Goal: Information Seeking & Learning: Learn about a topic

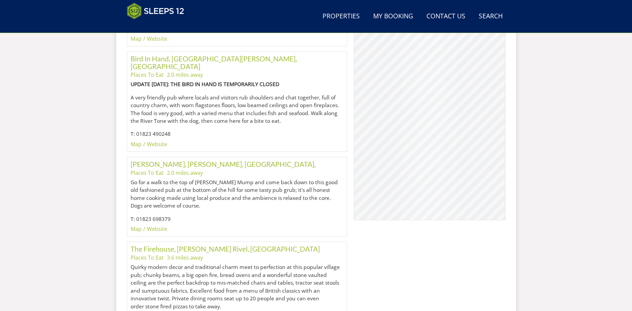
scroll to position [472, 0]
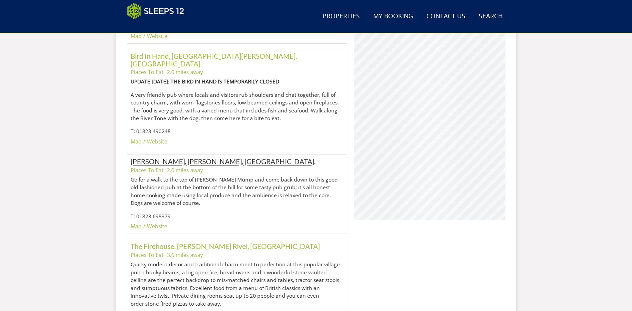
click at [170, 157] on link "[PERSON_NAME], [PERSON_NAME], [GEOGRAPHIC_DATA]," at bounding box center [223, 161] width 185 height 8
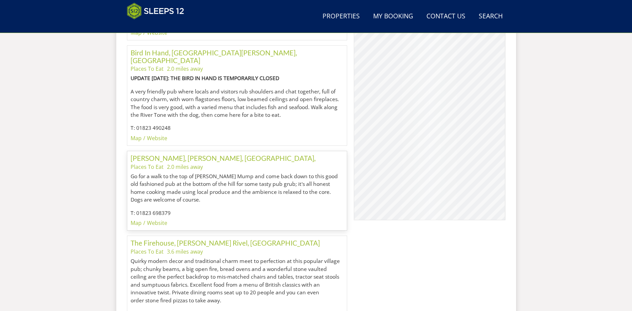
click at [168, 163] on li "2.0 miles away" at bounding box center [185, 167] width 36 height 8
click at [172, 154] on link "[PERSON_NAME], [PERSON_NAME], [GEOGRAPHIC_DATA]," at bounding box center [223, 158] width 185 height 8
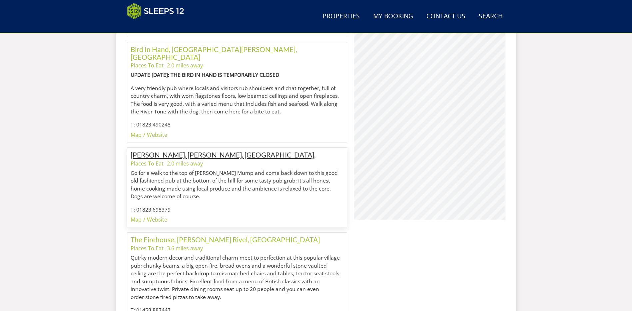
click at [172, 150] on link "[PERSON_NAME], [PERSON_NAME], [GEOGRAPHIC_DATA]," at bounding box center [223, 154] width 185 height 8
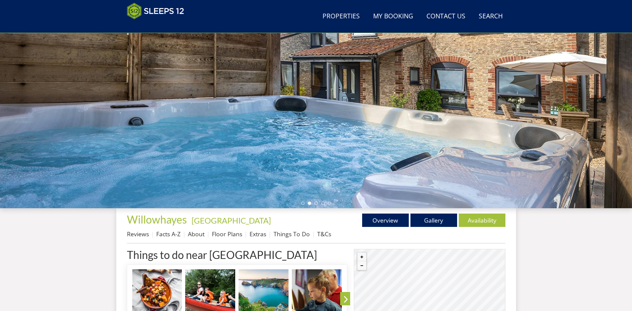
scroll to position [73, 0]
click at [432, 219] on link "Gallery" at bounding box center [433, 220] width 47 height 13
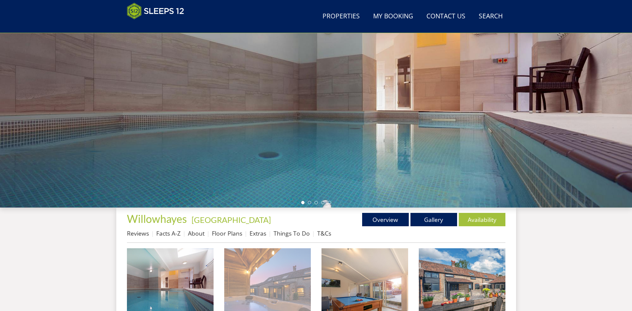
scroll to position [140, 0]
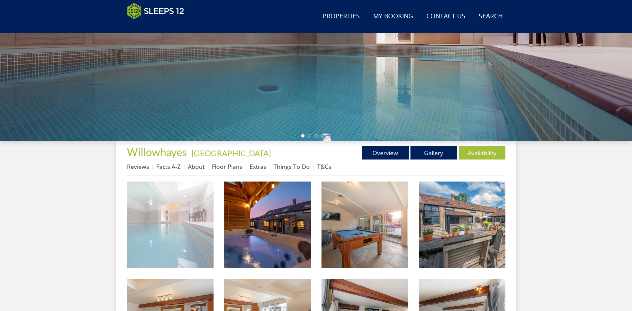
click at [178, 226] on img at bounding box center [170, 224] width 87 height 87
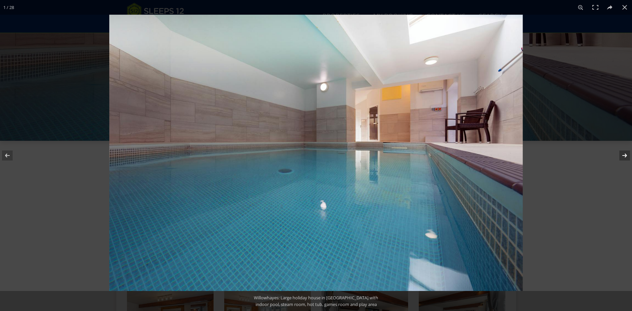
click at [620, 154] on button at bounding box center [620, 155] width 23 height 33
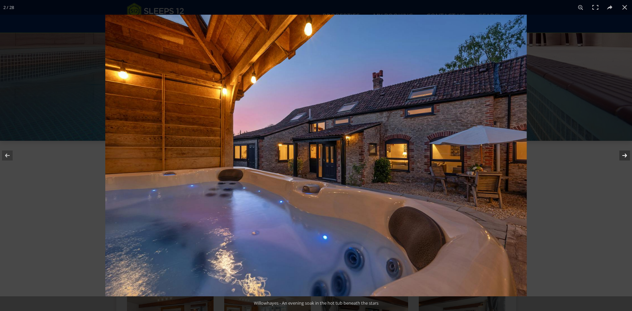
click at [628, 152] on button at bounding box center [620, 155] width 23 height 33
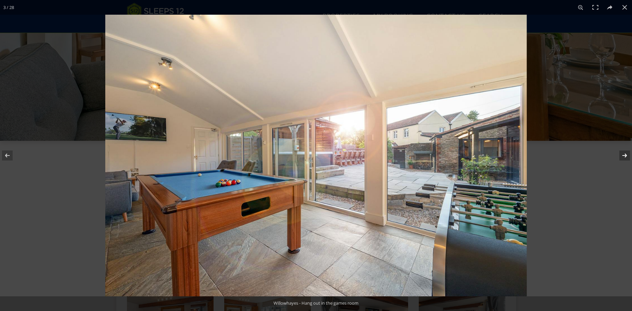
click at [627, 153] on button at bounding box center [620, 155] width 23 height 33
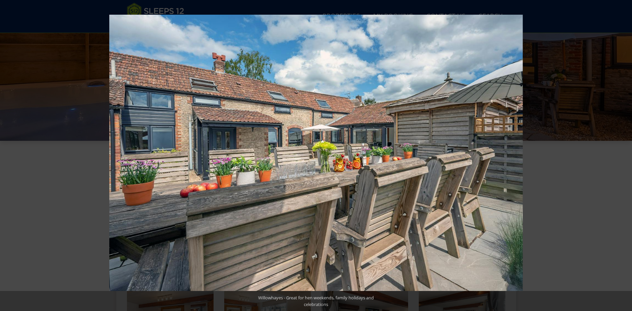
click at [627, 153] on button at bounding box center [620, 155] width 23 height 33
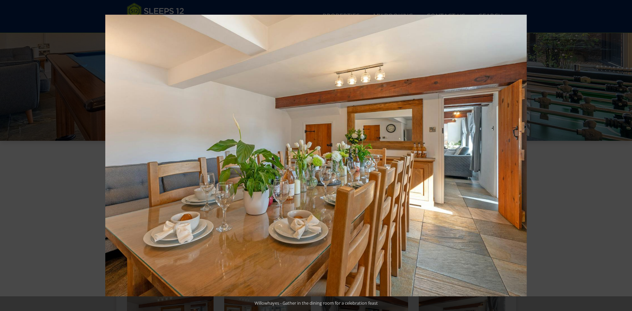
click at [627, 153] on button at bounding box center [620, 155] width 23 height 33
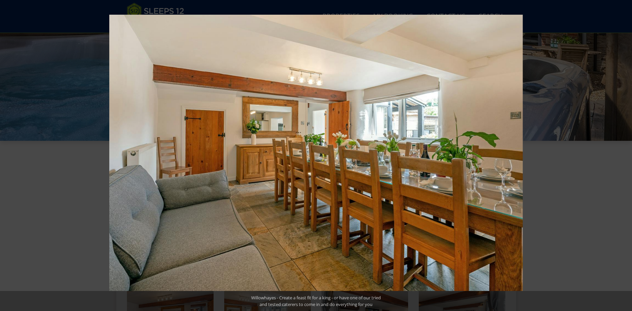
click at [627, 153] on button at bounding box center [620, 155] width 23 height 33
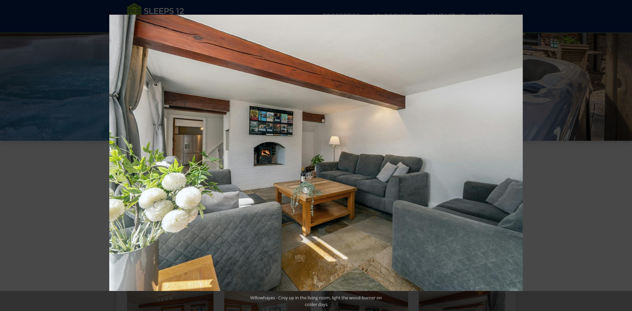
click at [627, 153] on button at bounding box center [620, 155] width 23 height 33
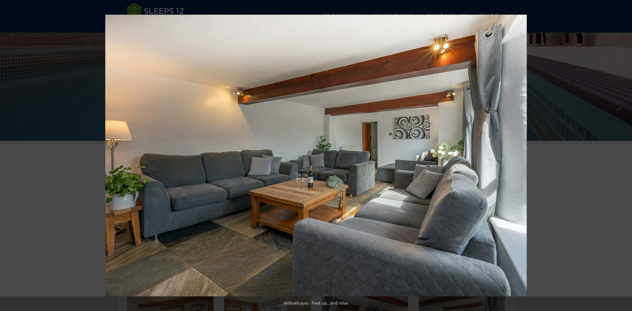
click at [627, 153] on button at bounding box center [620, 155] width 23 height 33
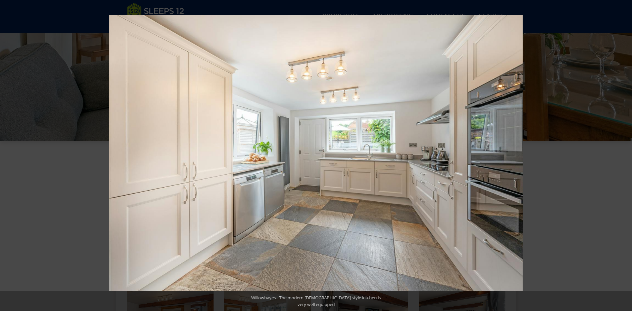
click at [627, 153] on button at bounding box center [620, 155] width 23 height 33
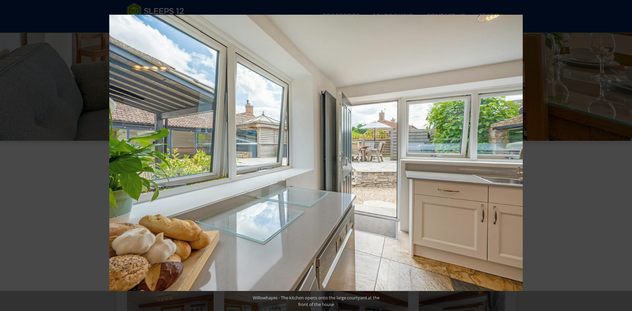
click at [627, 153] on button at bounding box center [620, 155] width 23 height 33
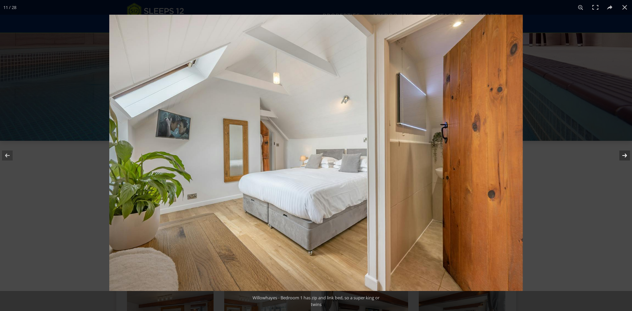
click at [624, 152] on button at bounding box center [620, 155] width 23 height 33
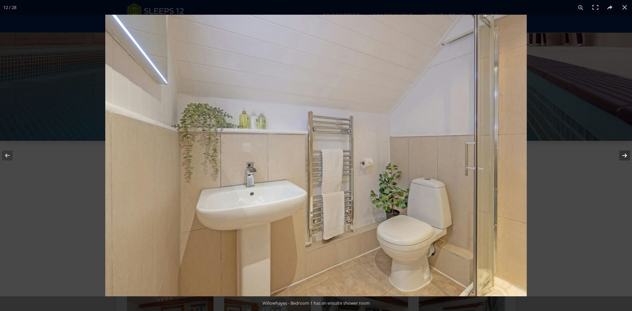
click at [624, 152] on button at bounding box center [620, 155] width 23 height 33
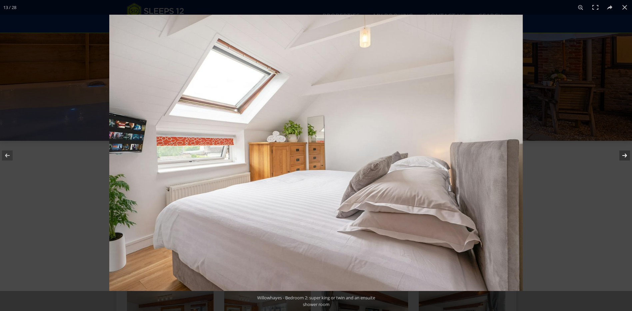
click at [623, 154] on button at bounding box center [620, 155] width 23 height 33
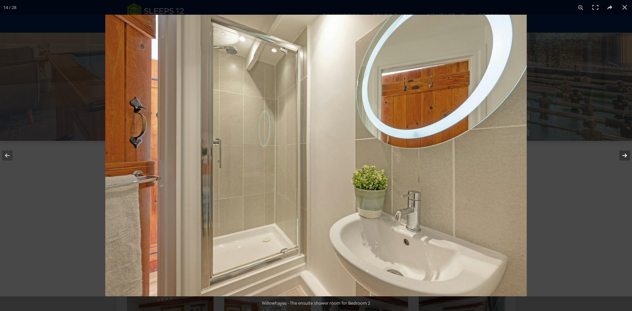
click at [623, 154] on button at bounding box center [620, 155] width 23 height 33
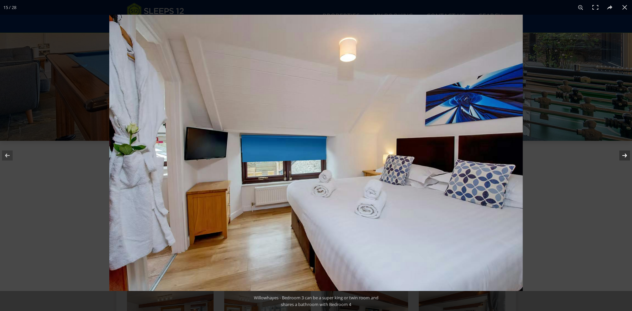
click at [623, 154] on button at bounding box center [620, 155] width 23 height 33
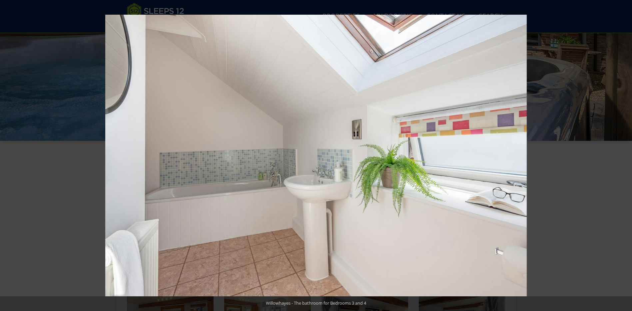
click at [623, 154] on button at bounding box center [620, 155] width 23 height 33
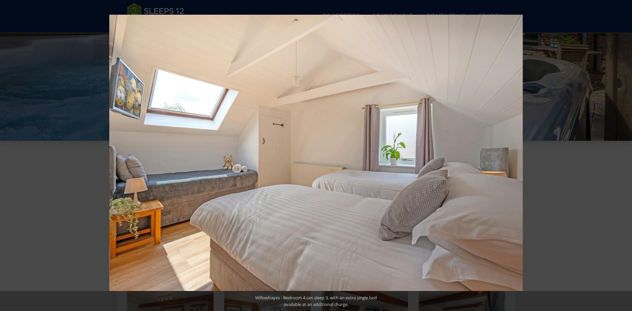
click at [623, 154] on button at bounding box center [620, 155] width 23 height 33
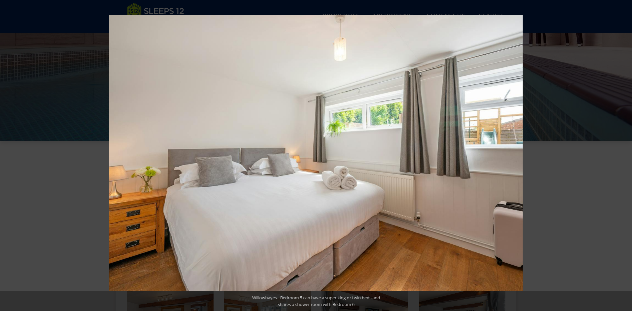
click at [623, 154] on button at bounding box center [620, 155] width 23 height 33
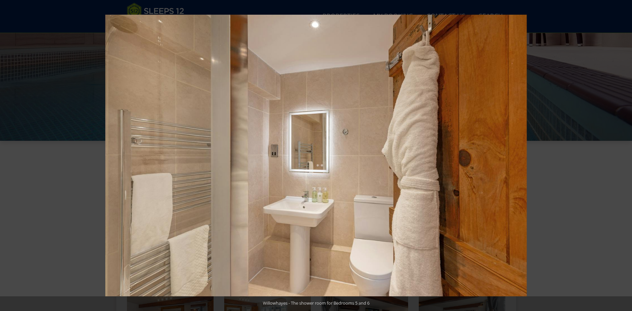
click at [623, 154] on button at bounding box center [620, 155] width 23 height 33
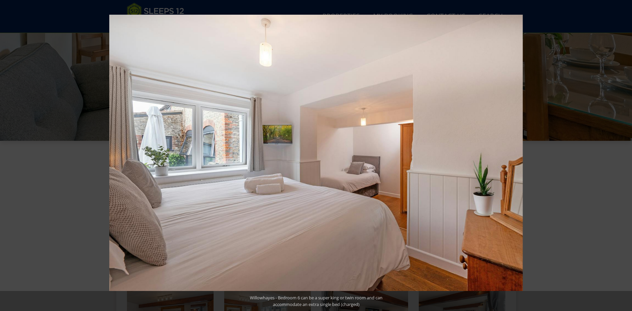
click at [623, 154] on button at bounding box center [620, 155] width 23 height 33
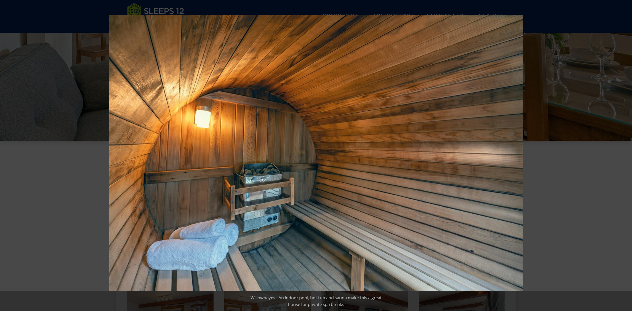
click at [623, 154] on button at bounding box center [620, 155] width 23 height 33
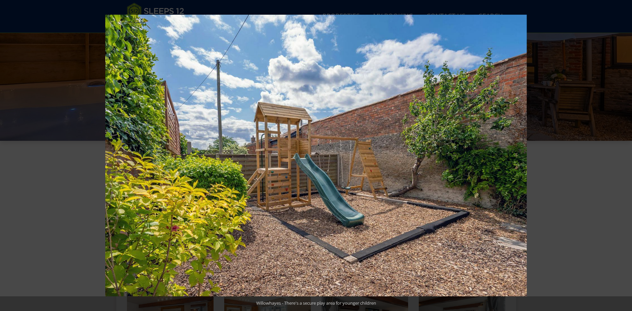
click at [623, 154] on button at bounding box center [620, 155] width 23 height 33
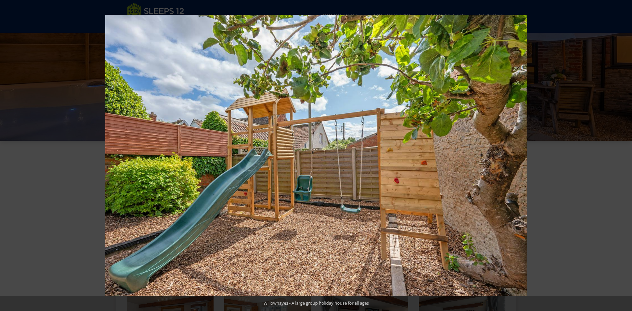
click at [623, 154] on button at bounding box center [620, 155] width 23 height 33
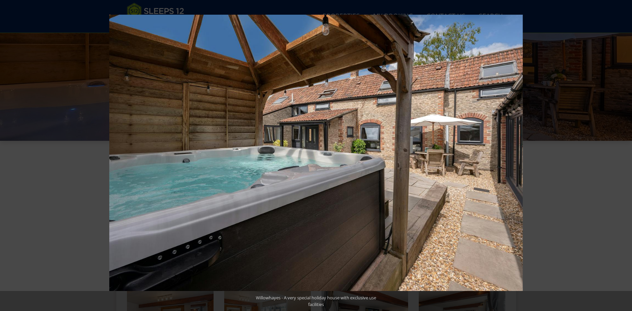
click at [623, 154] on button at bounding box center [620, 155] width 23 height 33
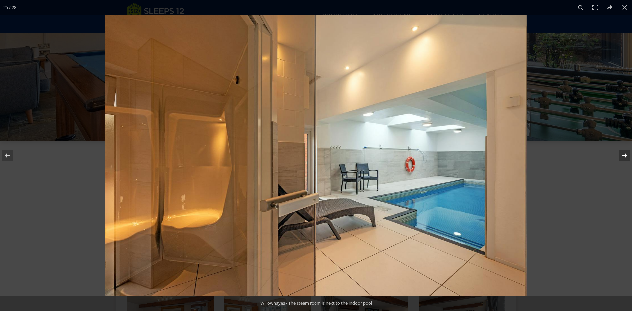
click at [624, 154] on button at bounding box center [620, 155] width 23 height 33
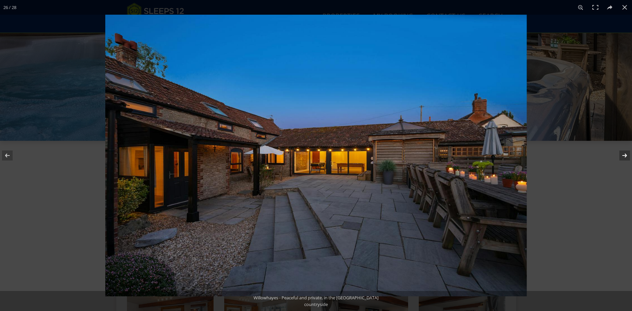
click at [624, 153] on button at bounding box center [620, 155] width 23 height 33
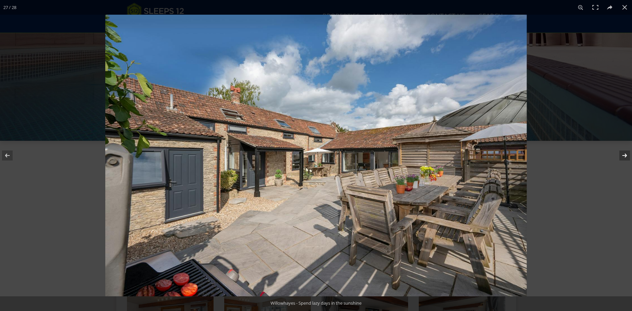
click at [625, 154] on button at bounding box center [620, 155] width 23 height 33
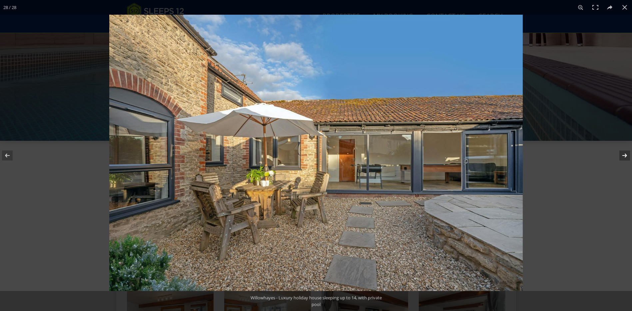
click at [625, 154] on button at bounding box center [620, 155] width 23 height 33
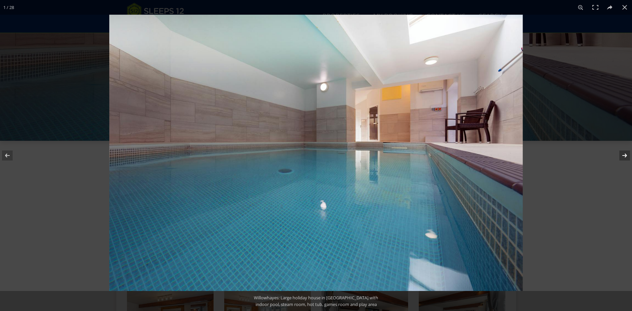
click at [625, 154] on button at bounding box center [620, 155] width 23 height 33
